Goal: Task Accomplishment & Management: Manage account settings

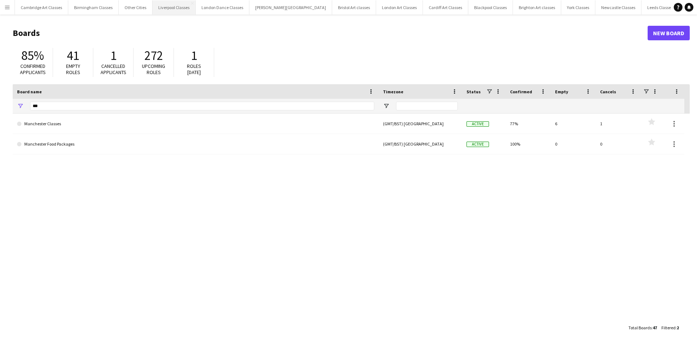
click at [163, 10] on button "Liverpool Classes Close" at bounding box center [174, 7] width 43 height 14
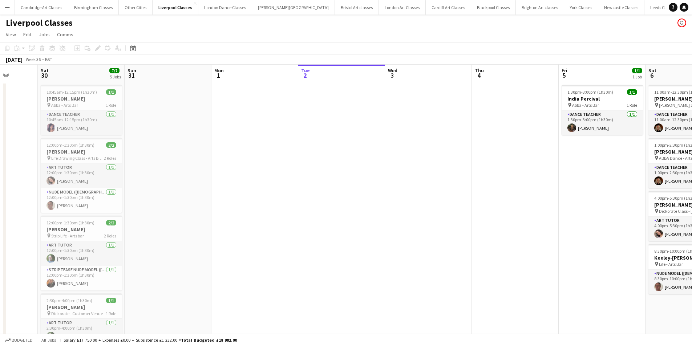
scroll to position [0, 166]
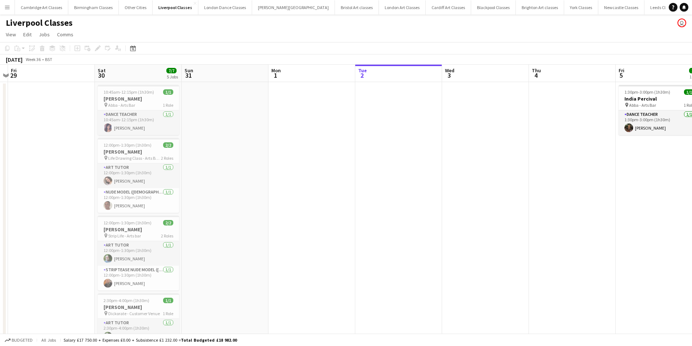
drag, startPoint x: 420, startPoint y: 227, endPoint x: 611, endPoint y: 227, distance: 191.1
click at [611, 227] on app-calendar-viewport "Wed 27 Thu 28 Fri 29 Sat 30 7/7 5 Jobs Sun 31 Mon 1 Tue 2 Wed 3 Thu 4 Fri 5 1/1…" at bounding box center [346, 239] width 692 height 349
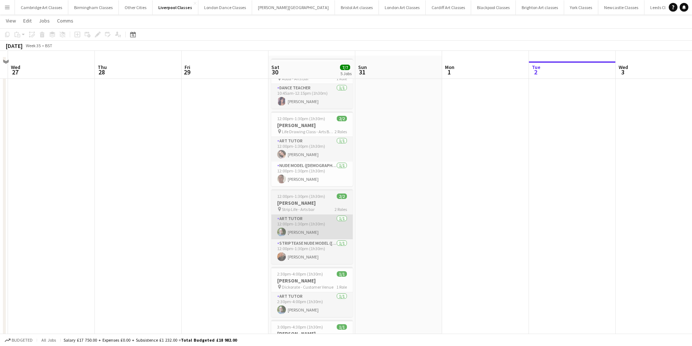
scroll to position [36, 0]
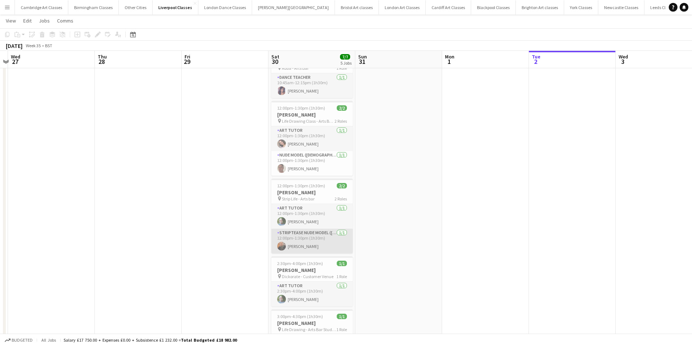
click at [305, 249] on app-card-role "Striptease Nude Model (Male) 1/1 12:00pm-1:30pm (1h30m) Nick Turner" at bounding box center [311, 241] width 81 height 25
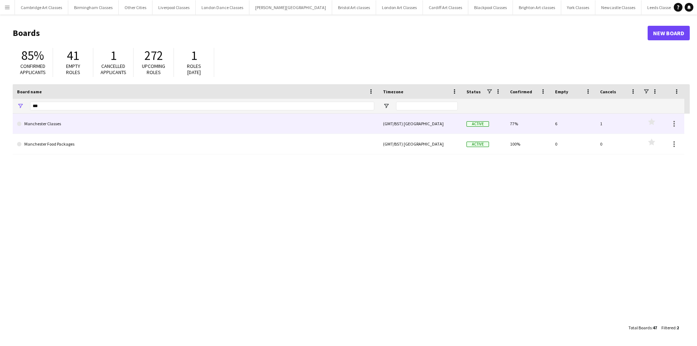
click at [156, 129] on link "Manchester Classes" at bounding box center [195, 124] width 357 height 20
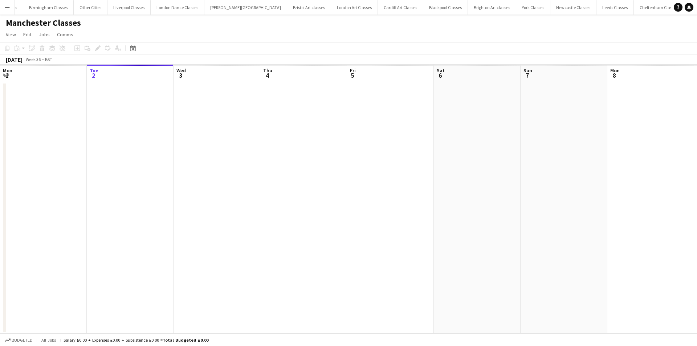
scroll to position [0, 52]
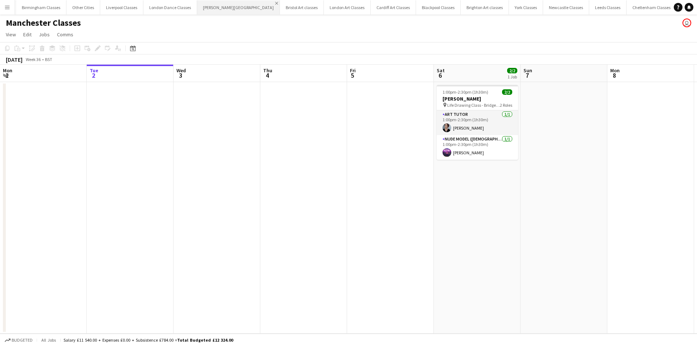
click at [275, 4] on app-icon "Close" at bounding box center [276, 3] width 3 height 3
click at [402, 2] on app-icon "Close" at bounding box center [403, 3] width 3 height 3
click at [464, 2] on app-icon "Close" at bounding box center [465, 3] width 3 height 3
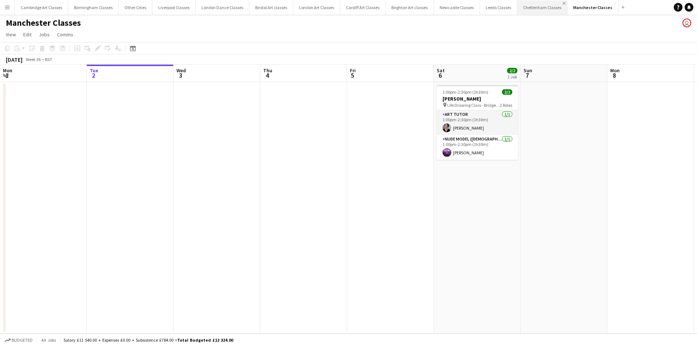
click at [563, 3] on app-icon "Close" at bounding box center [564, 3] width 3 height 3
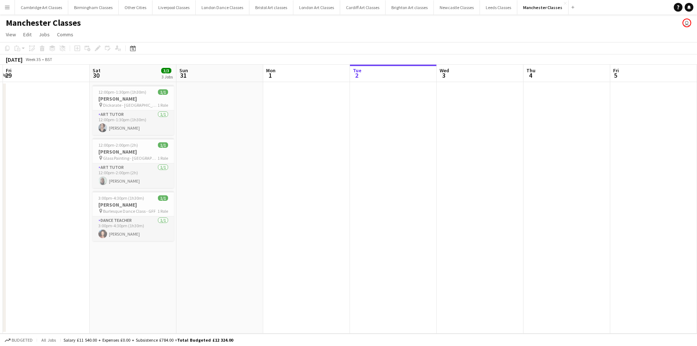
drag, startPoint x: 402, startPoint y: 190, endPoint x: 551, endPoint y: 192, distance: 148.9
click at [551, 192] on app-calendar-viewport "Wed 27 Thu 28 Fri 29 Sat 30 3/3 3 Jobs Sun 31 Mon 1 Tue 2 Wed 3 Thu 4 Fri 5 Sat…" at bounding box center [348, 199] width 697 height 269
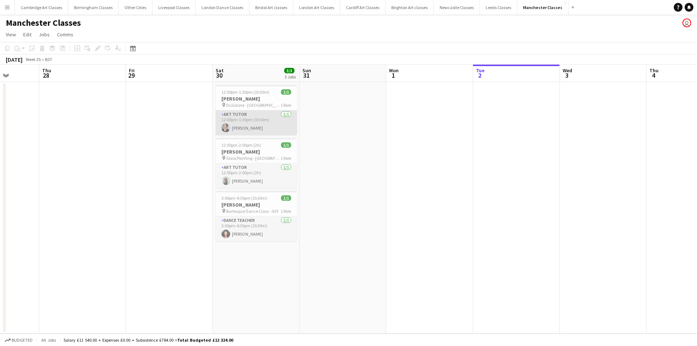
click at [258, 125] on app-card-role "Art Tutor [DATE] 12:00pm-1:30pm (1h30m) [PERSON_NAME]" at bounding box center [256, 122] width 81 height 25
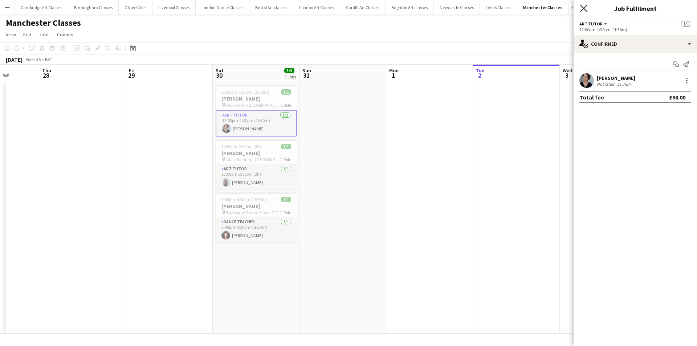
click at [586, 8] on icon "Close pop-in" at bounding box center [584, 8] width 7 height 7
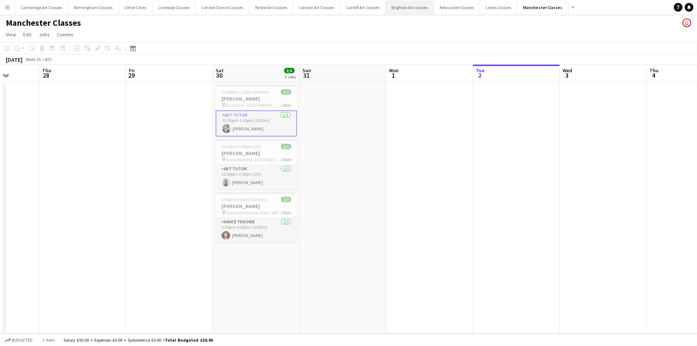
click at [418, 11] on button "Brighton Art classes Close" at bounding box center [410, 7] width 48 height 14
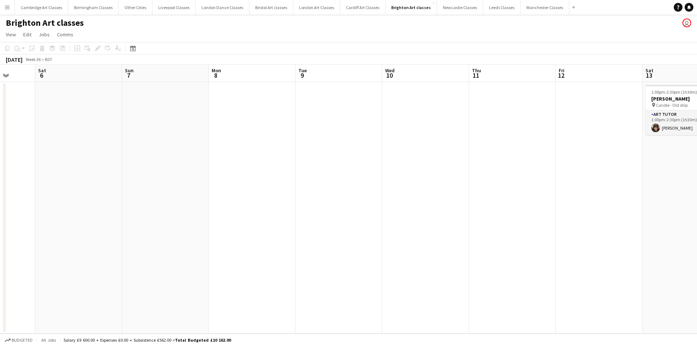
drag, startPoint x: 304, startPoint y: 254, endPoint x: 189, endPoint y: 254, distance: 115.5
click at [189, 254] on app-calendar-viewport "Wed 3 Thu 4 Fri 5 Sat 6 Sun 7 Mon 8 Tue 9 Wed 10 Thu 11 Fri 12 Sat 13 1/1 1 Job…" at bounding box center [348, 199] width 697 height 269
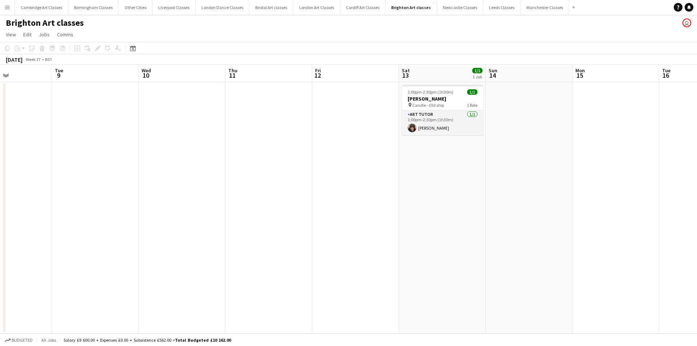
drag, startPoint x: 363, startPoint y: 242, endPoint x: 166, endPoint y: 238, distance: 196.9
click at [166, 238] on app-calendar-viewport "Sat 6 Sun 7 Mon 8 Tue 9 Wed 10 Thu 11 Fri 12 Sat 13 1/1 1 Job Sun 14 Mon 15 Tue…" at bounding box center [348, 199] width 697 height 269
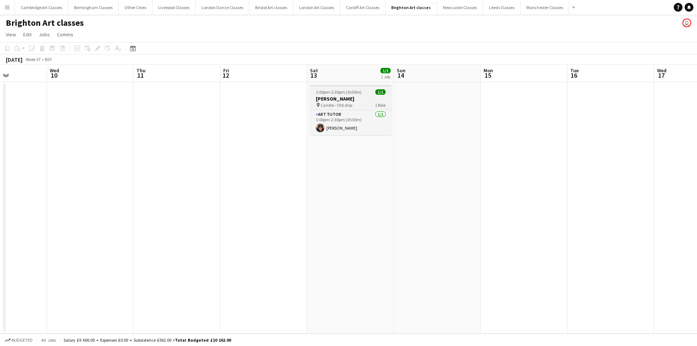
click at [357, 105] on div "pin Candle - Old ship 1 Role" at bounding box center [350, 105] width 81 height 6
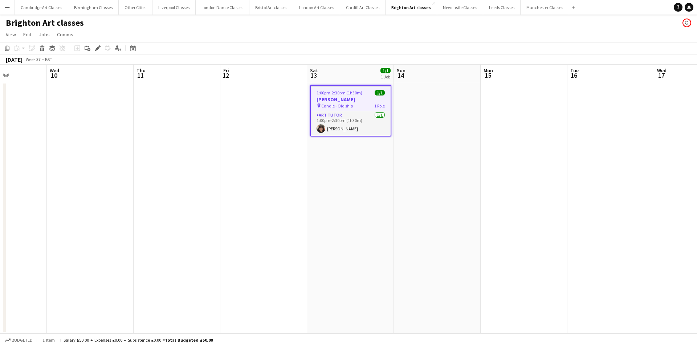
scroll to position [0, 214]
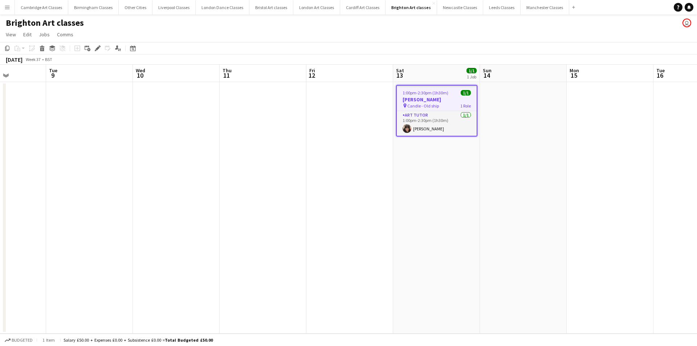
drag, startPoint x: 239, startPoint y: 166, endPoint x: 292, endPoint y: 173, distance: 54.2
click at [292, 173] on app-calendar-viewport "Sat 6 Sun 7 Mon 8 Tue 9 Wed 10 Thu 11 Fri 12 Sat 13 1/1 1 Job Sun 14 Mon 15 Tue…" at bounding box center [348, 199] width 697 height 269
click at [441, 125] on app-card-role "Art Tutor [DATE] 1:00pm-2:30pm (1h30m) [PERSON_NAME]" at bounding box center [437, 123] width 80 height 25
